Goal: Information Seeking & Learning: Learn about a topic

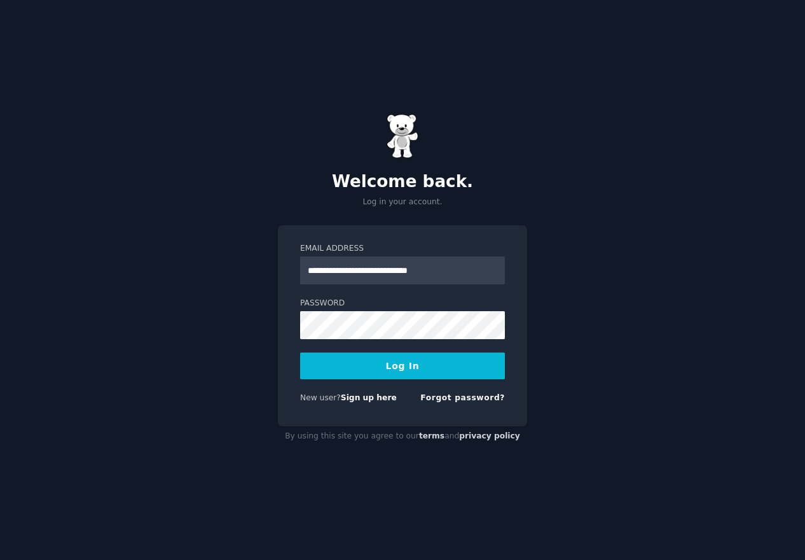
type input "**********"
click at [411, 369] on button "Log In" at bounding box center [402, 365] width 205 height 27
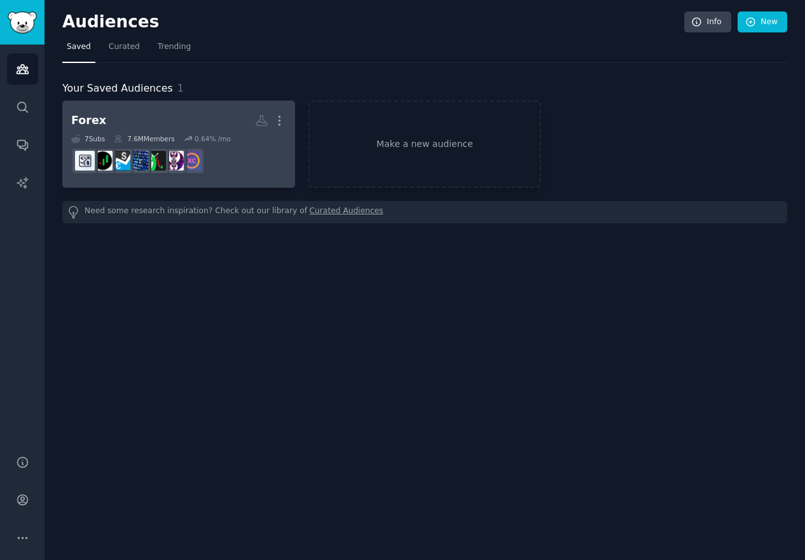
click at [207, 113] on h2 "Forex More" at bounding box center [178, 120] width 215 height 22
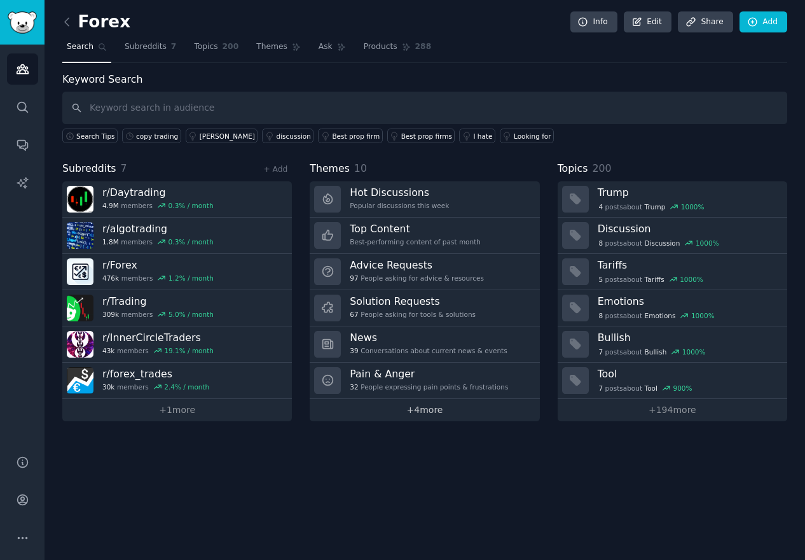
click at [422, 411] on link "+ 4 more" at bounding box center [425, 410] width 230 height 22
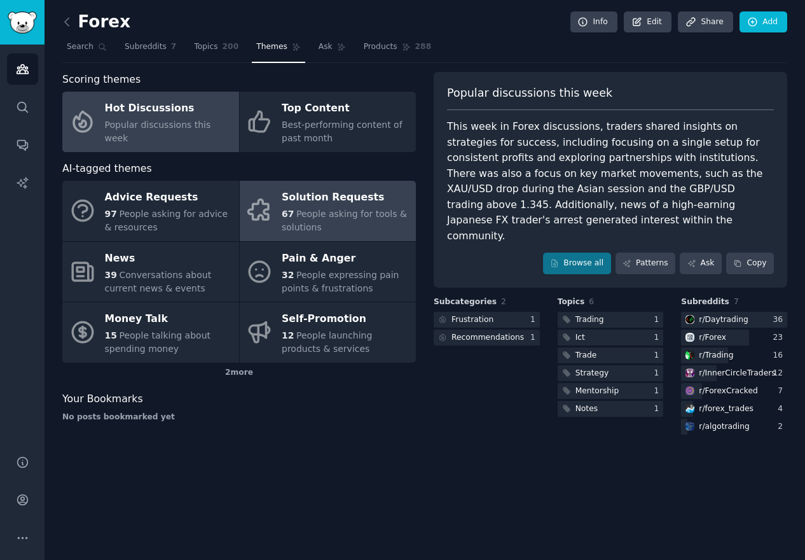
click at [317, 205] on div "Solution Requests" at bounding box center [346, 198] width 128 height 20
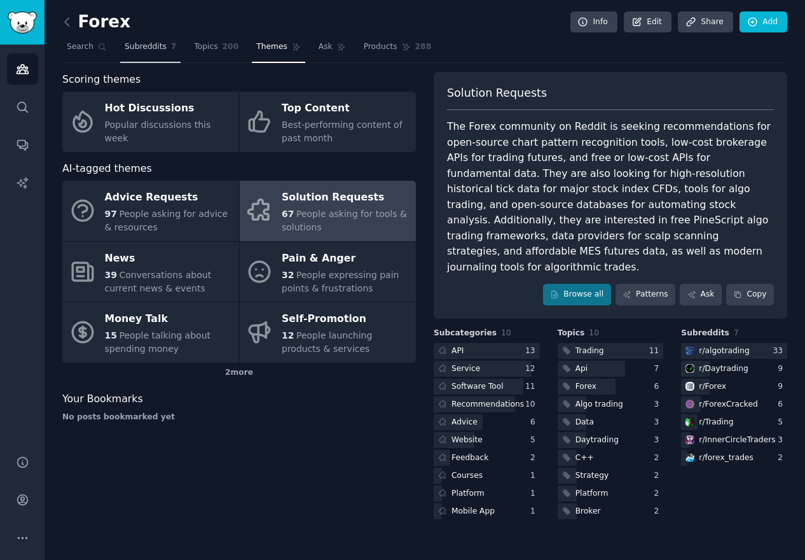
click at [141, 45] on span "Subreddits" at bounding box center [146, 46] width 42 height 11
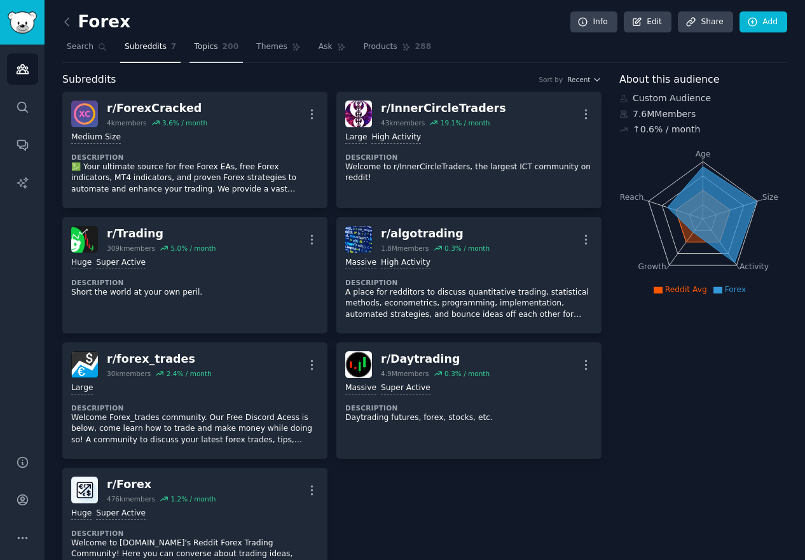
click at [208, 49] on span "Topics" at bounding box center [206, 46] width 24 height 11
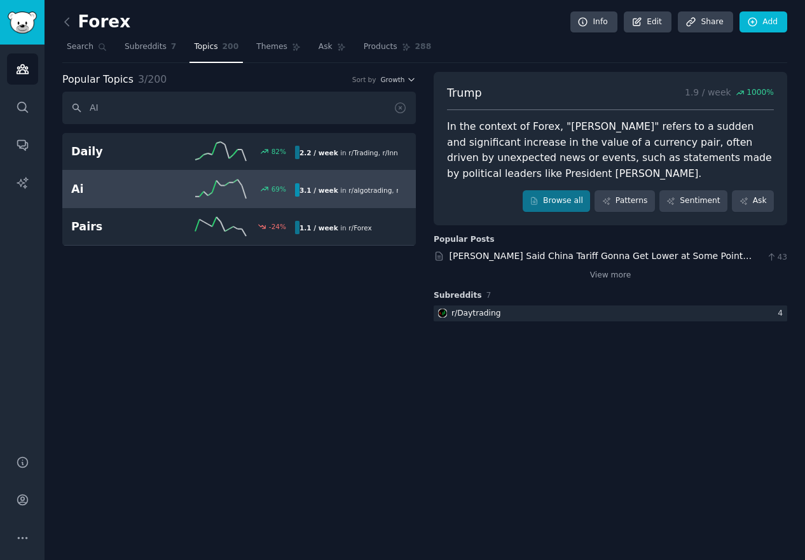
type input "AI"
click at [128, 185] on h2 "Ai" at bounding box center [127, 189] width 112 height 16
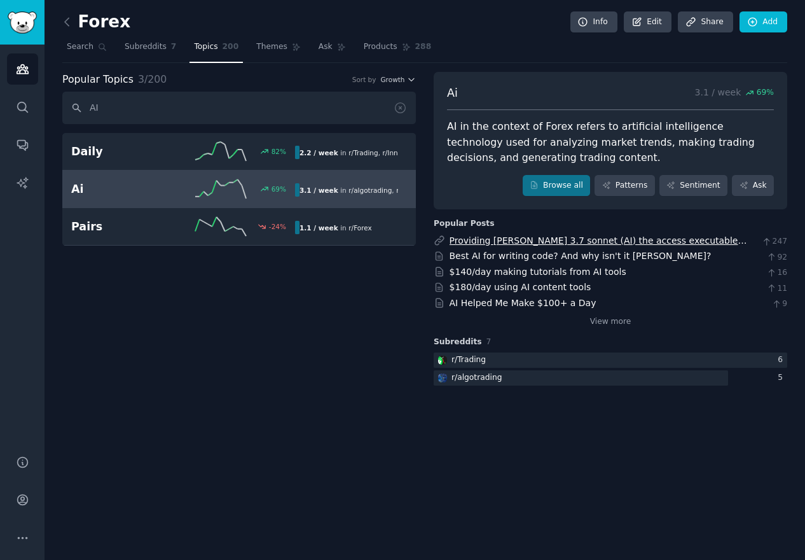
click at [583, 239] on link "Providing [PERSON_NAME] 3.7 sonnet (AI) the access executable coding environmen…" at bounding box center [599, 253] width 298 height 37
click at [20, 74] on icon "Sidebar" at bounding box center [22, 68] width 13 height 13
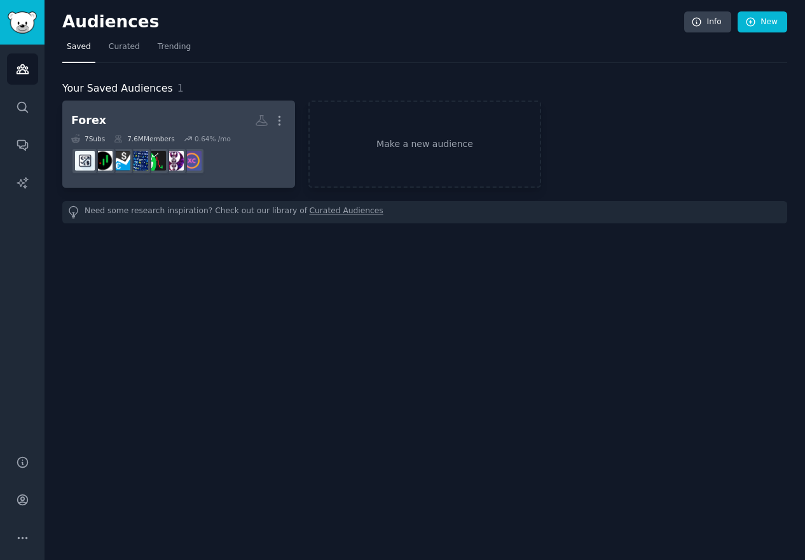
click at [159, 128] on h2 "Forex More" at bounding box center [178, 120] width 215 height 22
